Goal: Navigation & Orientation: Go to known website

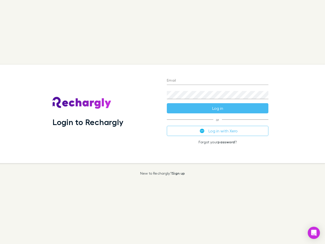
click at [162, 122] on div "Login to Rechargly" at bounding box center [105, 113] width 114 height 99
click at [218, 81] on input "Email" at bounding box center [218, 81] width 102 height 8
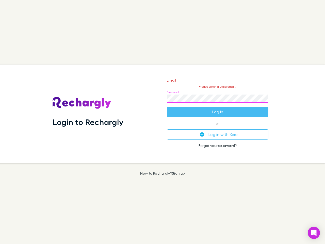
click at [218, 108] on form "Email Please enter a valid email. Password Log in" at bounding box center [218, 95] width 102 height 44
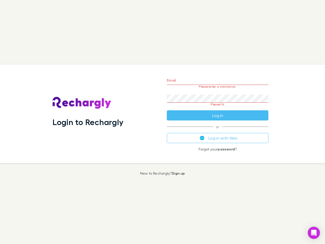
click at [218, 131] on div "Email Please enter a valid email. Password Please fill Log in or Log in with Xe…" at bounding box center [218, 113] width 110 height 99
click at [314, 233] on icon "Open Intercom Messenger" at bounding box center [313, 233] width 5 height 6
